Goal: Register for event/course

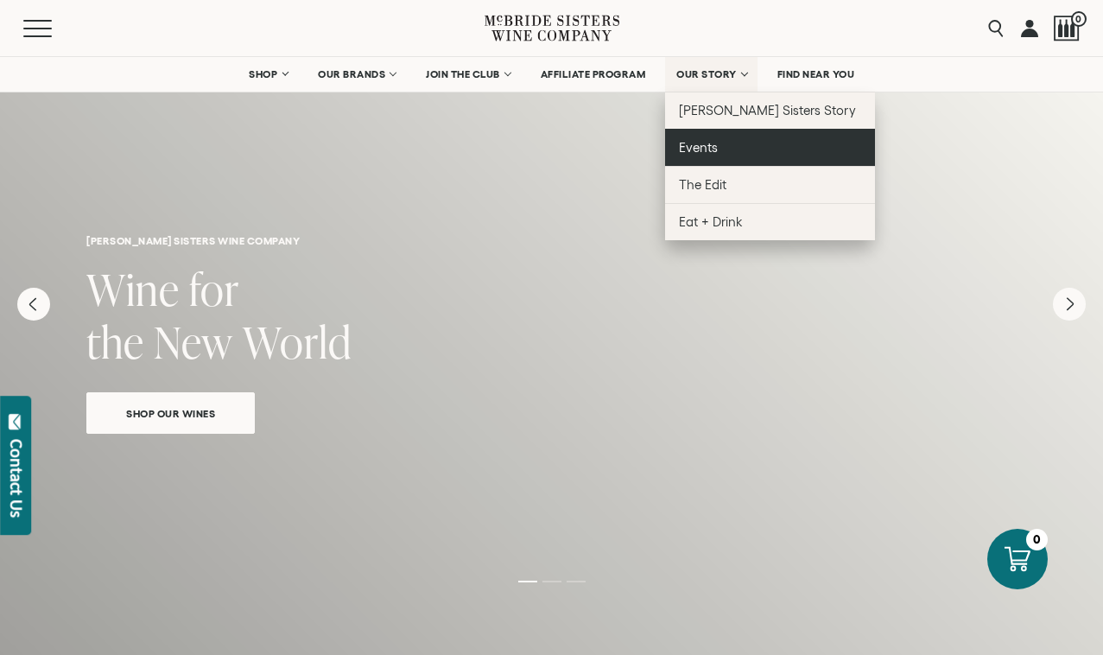
click at [729, 142] on link "Events" at bounding box center [770, 147] width 210 height 37
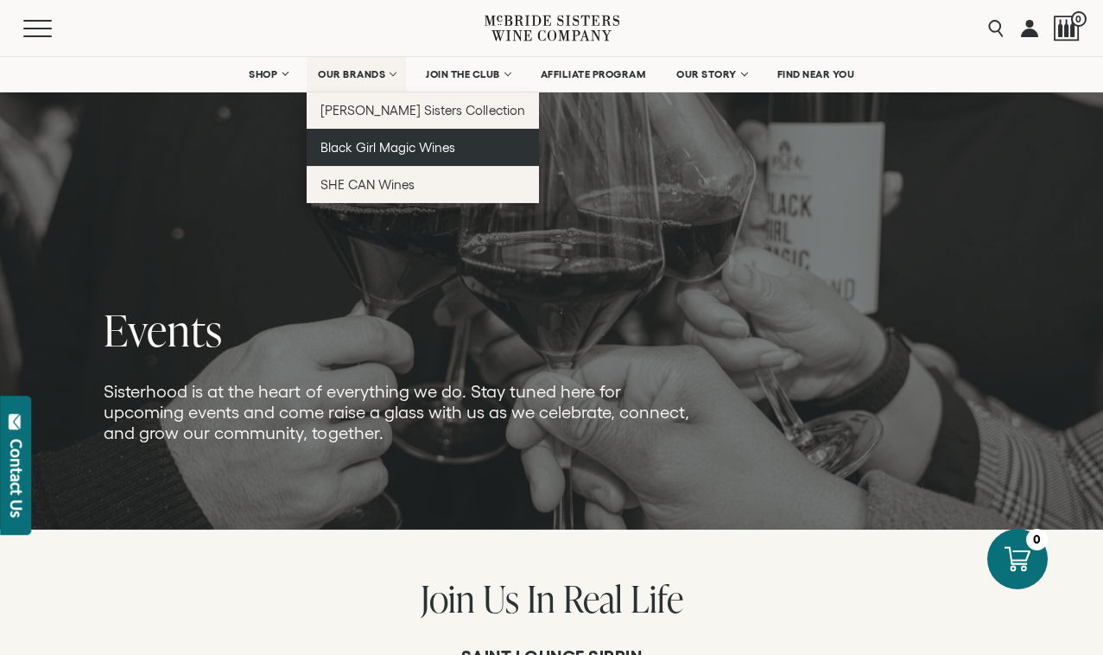
click at [382, 145] on span "Black Girl Magic Wines" at bounding box center [387, 147] width 135 height 15
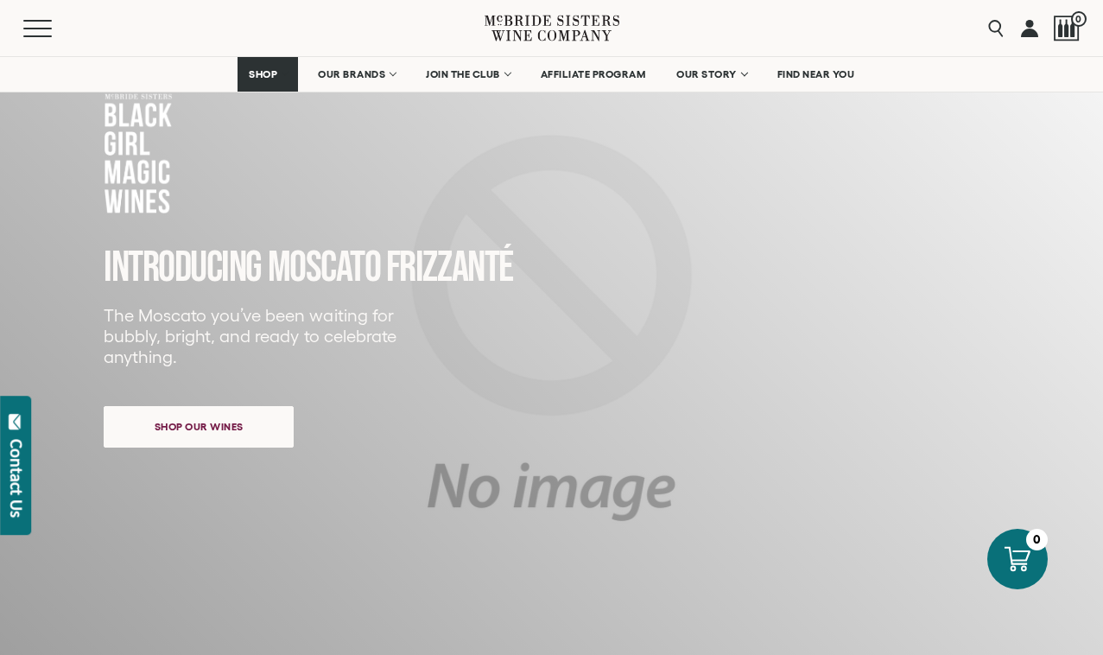
scroll to position [123, 0]
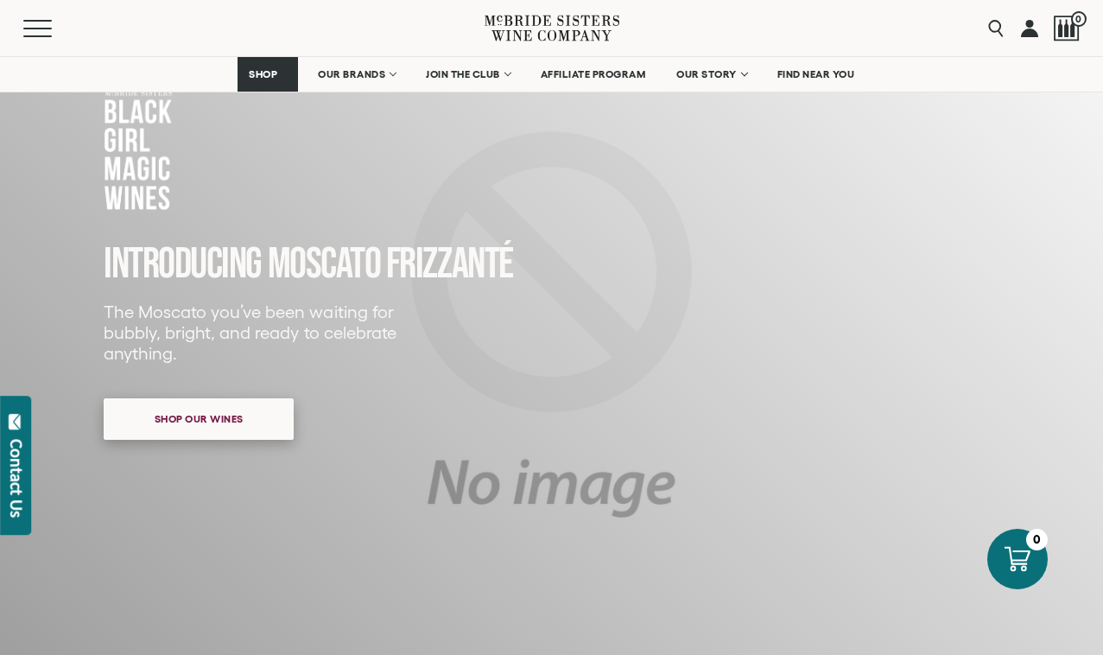
click at [233, 428] on span "Shop our wines" at bounding box center [198, 419] width 149 height 34
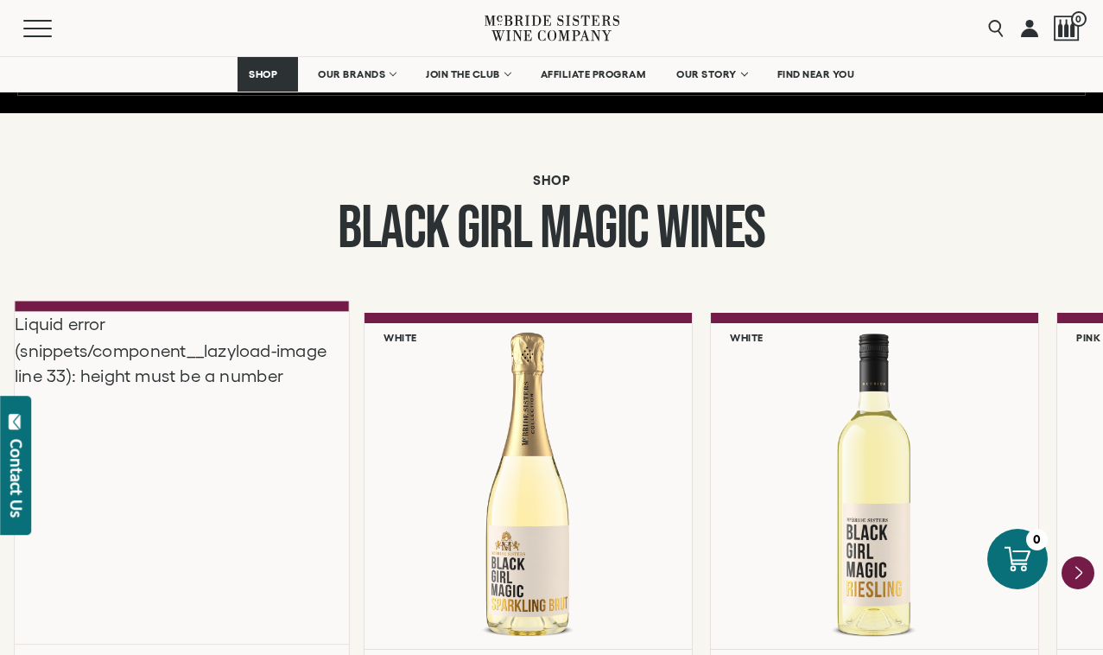
scroll to position [1317, 0]
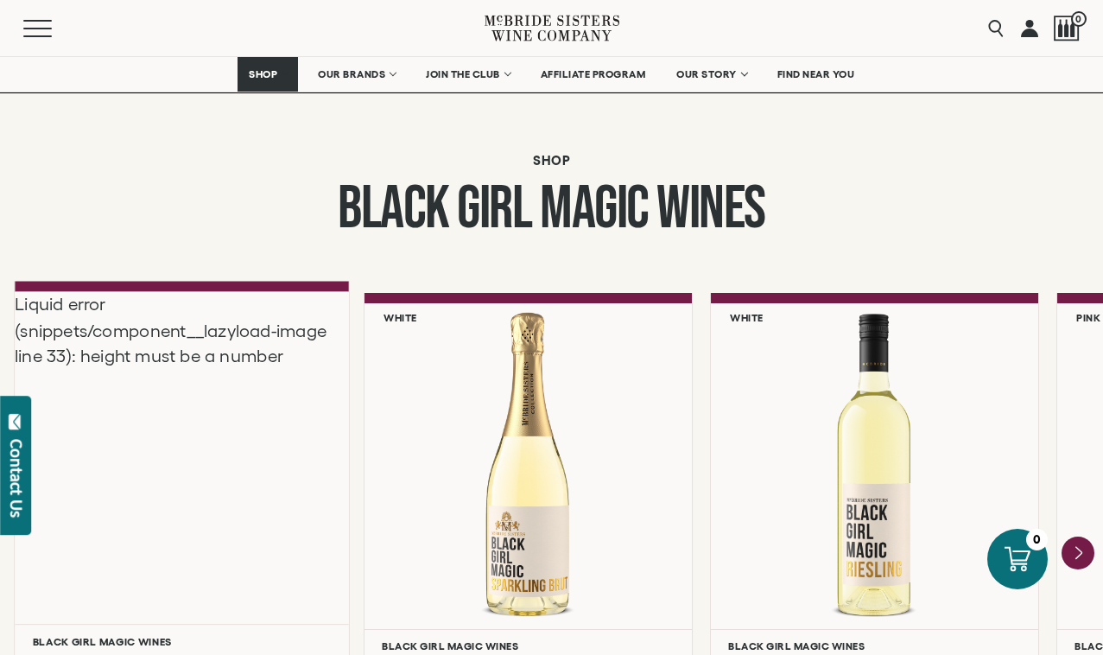
click at [275, 438] on div "Liquid error (snippets/component__lazyload-image line 33): height must be a num…" at bounding box center [182, 457] width 334 height 333
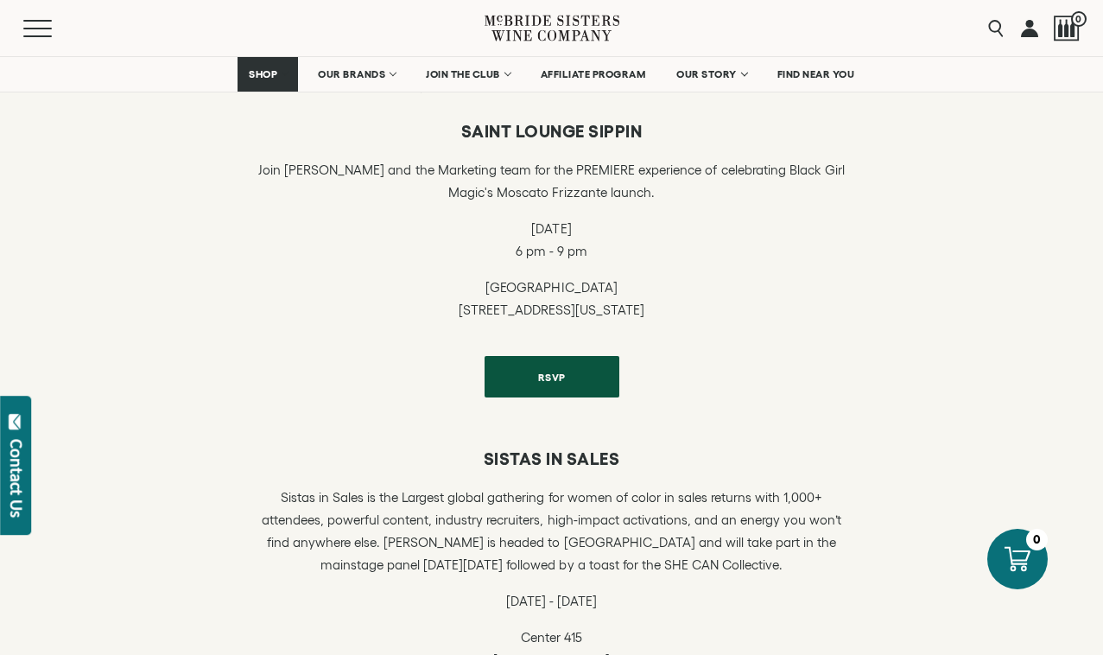
scroll to position [465, 0]
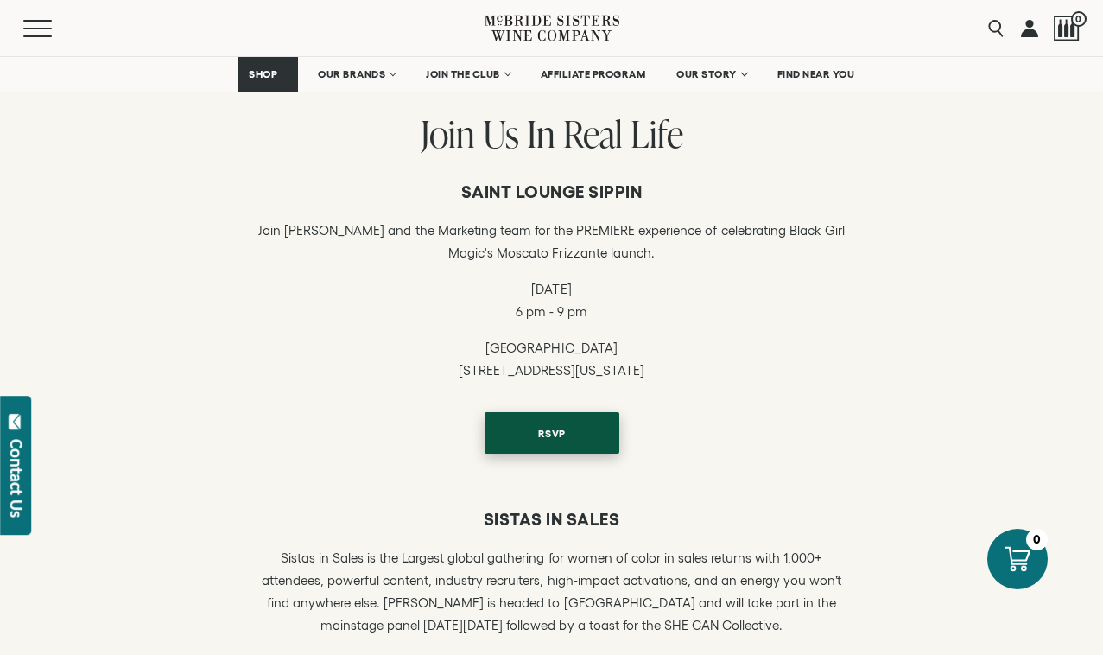
click at [579, 434] on span "RSVP" at bounding box center [552, 433] width 88 height 34
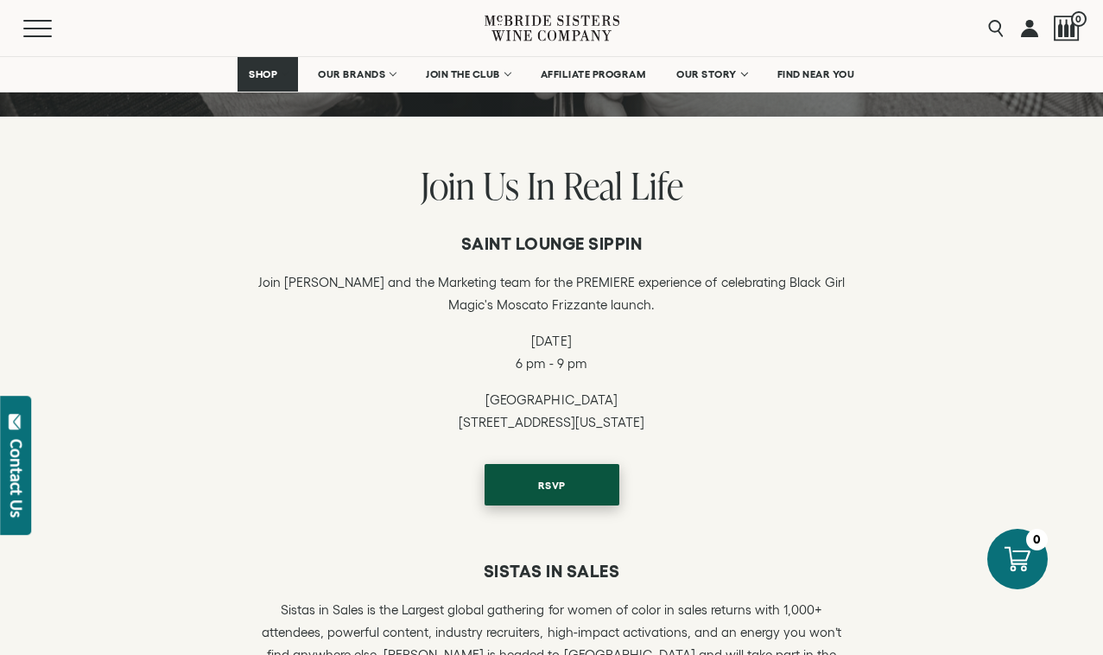
scroll to position [411, 0]
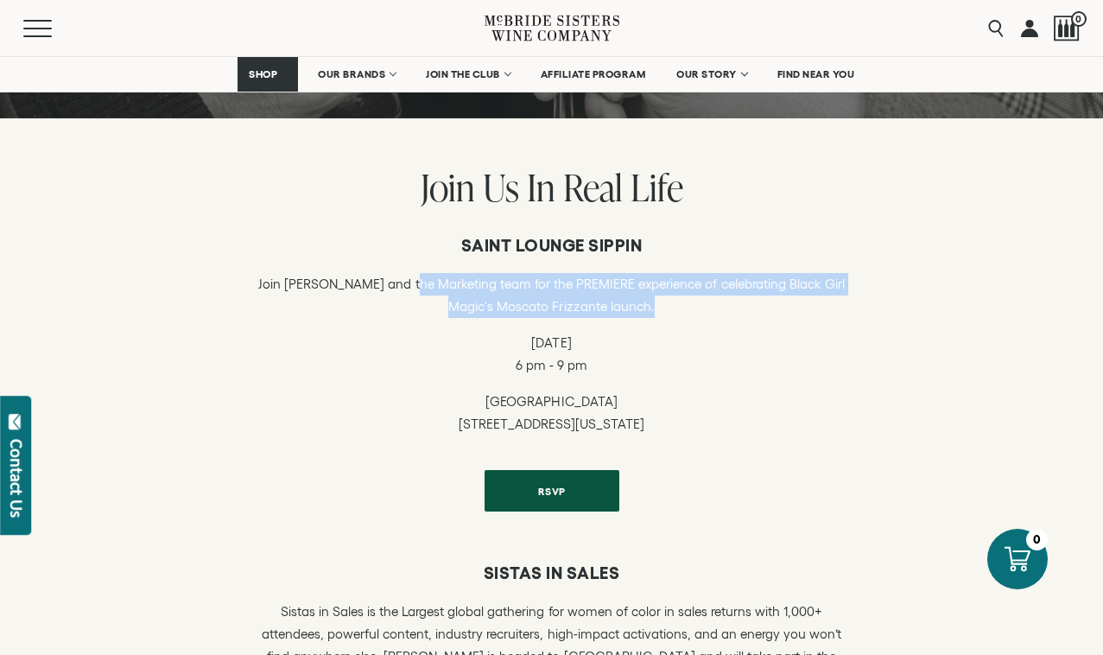
drag, startPoint x: 668, startPoint y: 310, endPoint x: 385, endPoint y: 241, distance: 291.6
click at [411, 286] on p "Join Robin McBride and the Marketing team for the PREMIERE experience of celebr…" at bounding box center [552, 295] width 596 height 45
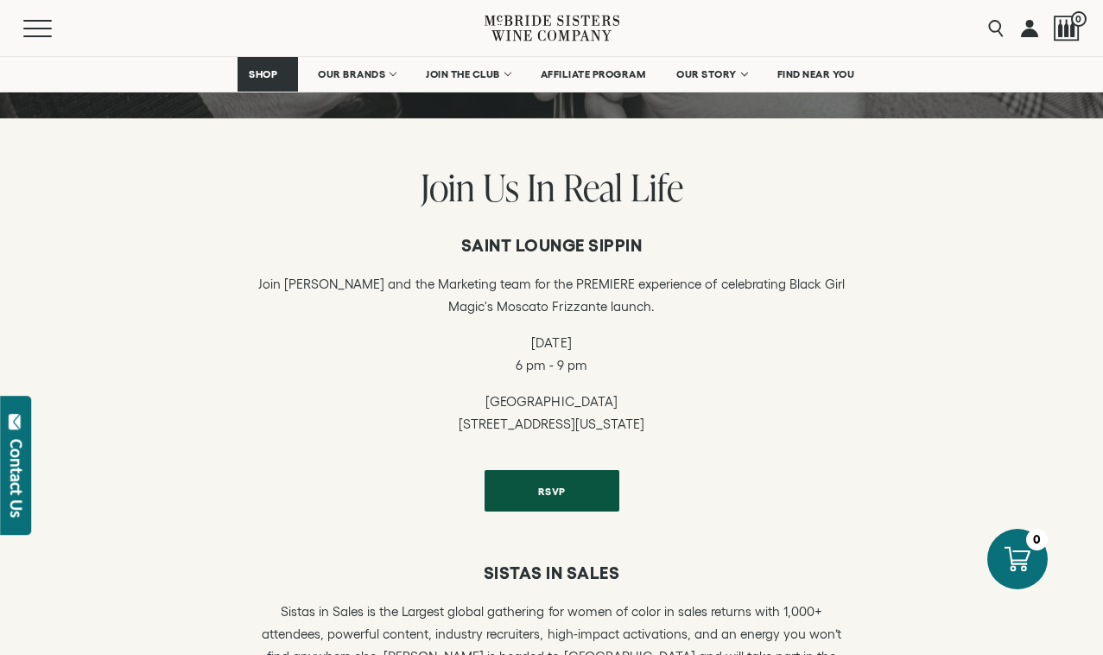
click at [670, 355] on p "September 17 6 pm - 9 pm" at bounding box center [552, 354] width 596 height 45
click at [688, 358] on p "September 17 6 pm - 9 pm" at bounding box center [552, 354] width 596 height 45
click at [563, 480] on span "RSVP" at bounding box center [552, 487] width 88 height 34
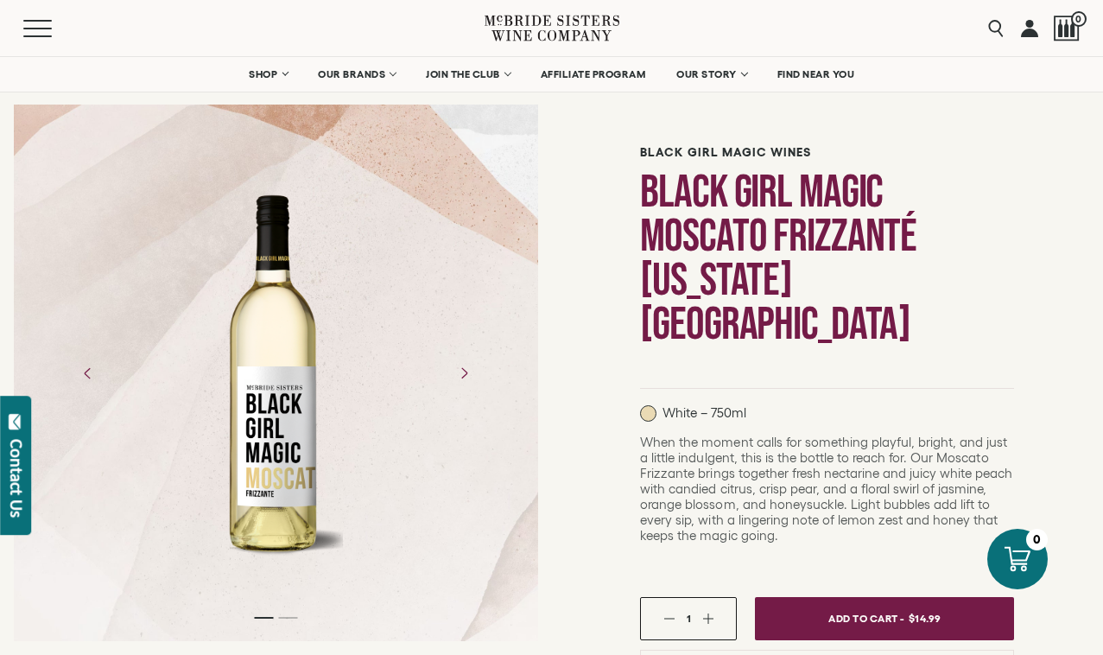
scroll to position [76, 0]
